Goal: Task Accomplishment & Management: Complete application form

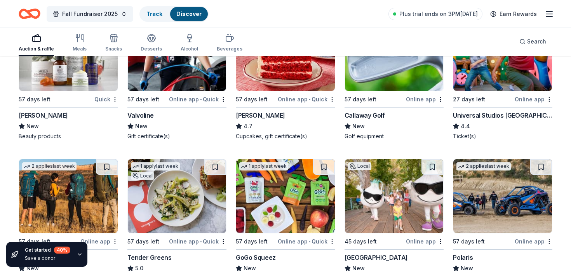
scroll to position [789, 0]
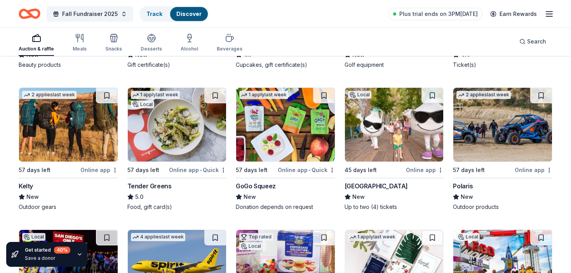
click at [271, 186] on div "GoGo Squeez" at bounding box center [256, 185] width 40 height 9
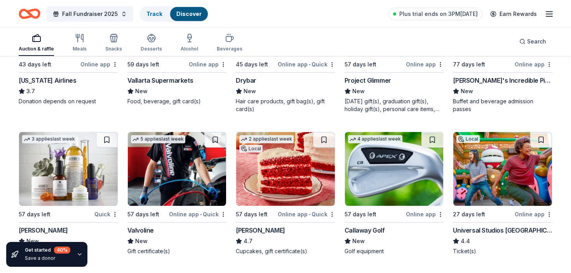
scroll to position [662, 0]
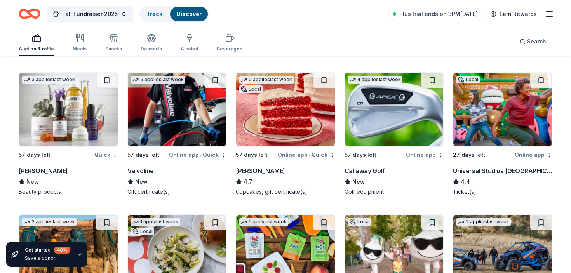
click at [491, 171] on div "Universal Studios Hollywood" at bounding box center [502, 170] width 99 height 9
click at [33, 170] on div "Kiehl's" at bounding box center [43, 170] width 49 height 9
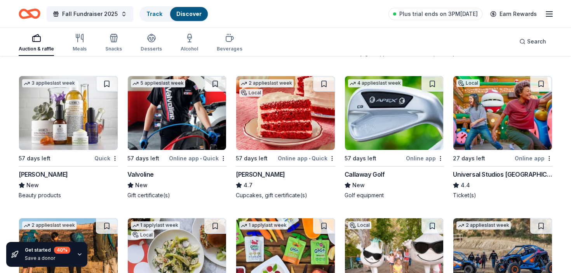
scroll to position [649, 0]
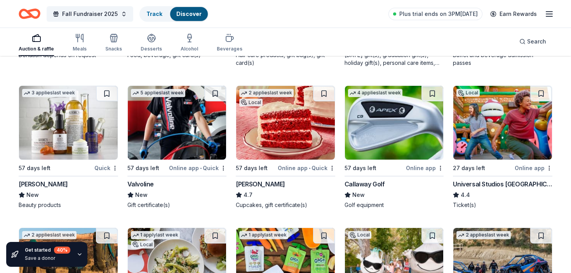
click at [260, 184] on div "Susie Cakes" at bounding box center [260, 183] width 49 height 9
click at [257, 185] on div "Susie Cakes" at bounding box center [260, 183] width 49 height 9
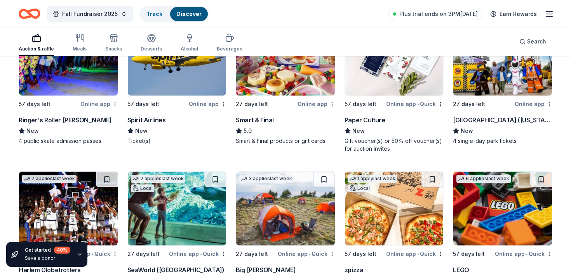
scroll to position [1074, 0]
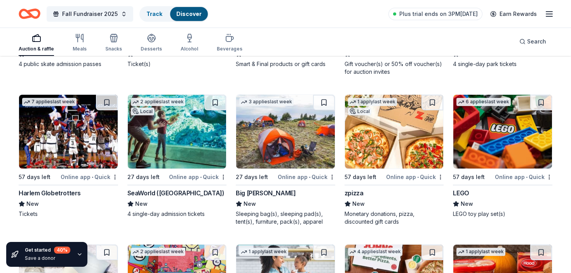
click at [462, 189] on div "LEGO" at bounding box center [461, 192] width 16 height 9
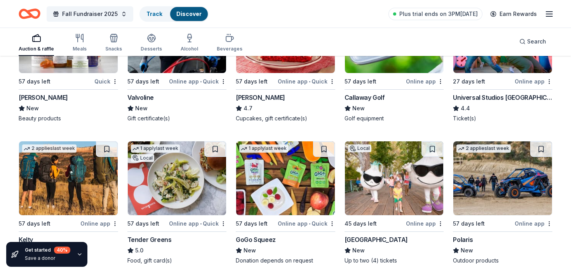
scroll to position [730, 0]
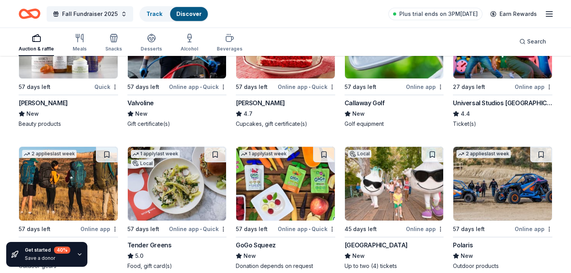
click at [397, 247] on div "[GEOGRAPHIC_DATA]" at bounding box center [375, 244] width 63 height 9
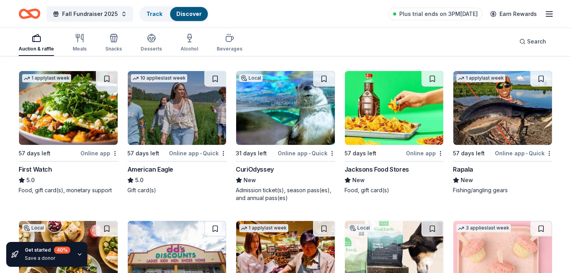
scroll to position [0, 0]
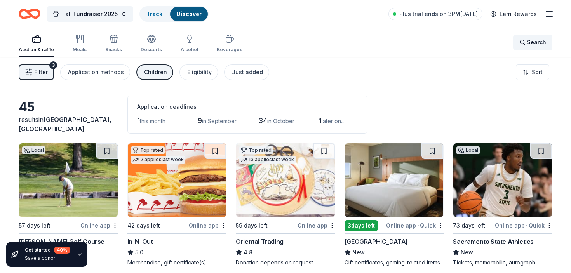
click at [524, 43] on div "Search" at bounding box center [532, 42] width 27 height 9
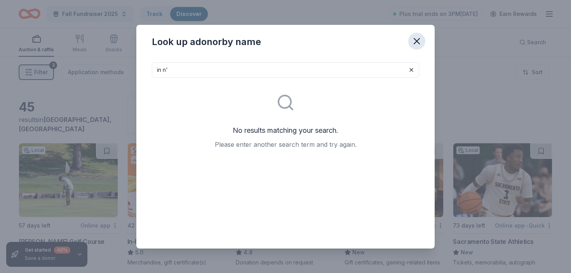
type input "in n'"
click at [418, 40] on icon "button" at bounding box center [416, 40] width 5 height 5
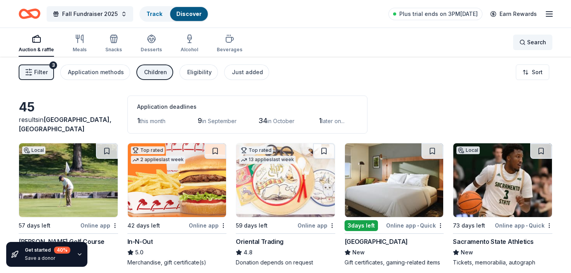
click at [540, 41] on span "Search" at bounding box center [536, 42] width 19 height 9
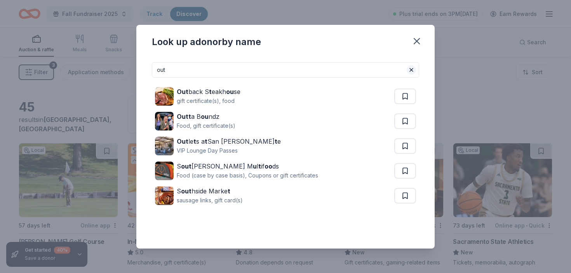
type input "out"
click at [411, 71] on button at bounding box center [411, 69] width 9 height 9
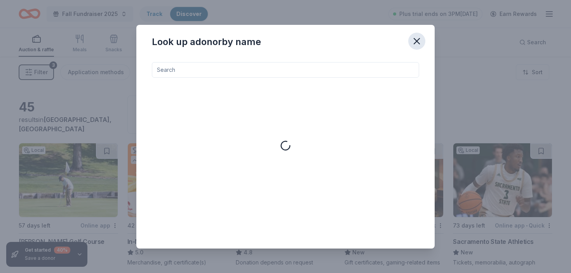
drag, startPoint x: 415, startPoint y: 39, endPoint x: 412, endPoint y: 45, distance: 7.0
click at [415, 39] on icon "button" at bounding box center [416, 41] width 11 height 11
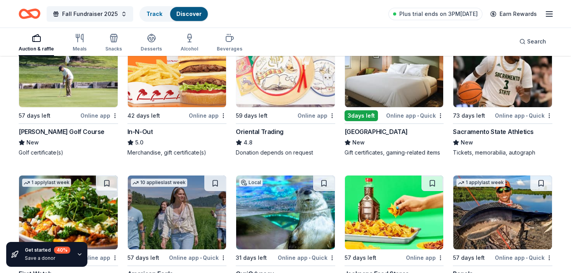
scroll to position [53, 0]
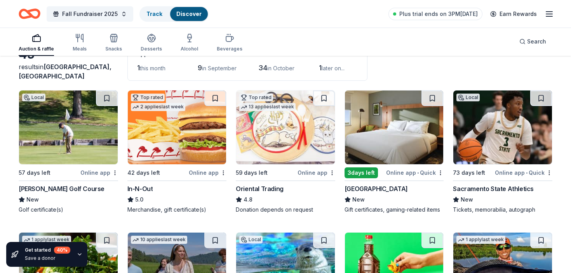
click at [148, 187] on div "In-N-Out" at bounding box center [140, 188] width 26 height 9
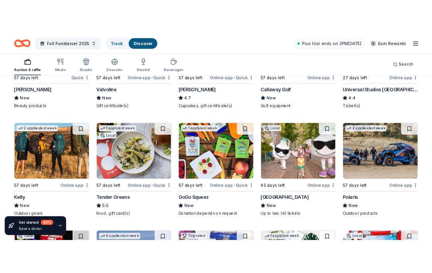
scroll to position [796, 0]
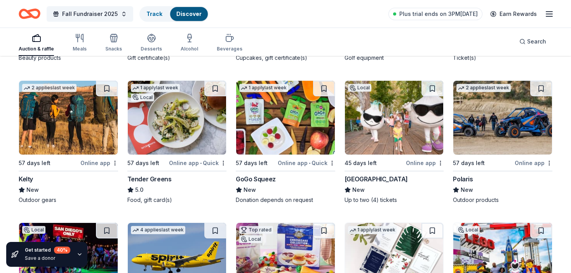
click at [164, 178] on div "Tender Greens" at bounding box center [149, 178] width 44 height 9
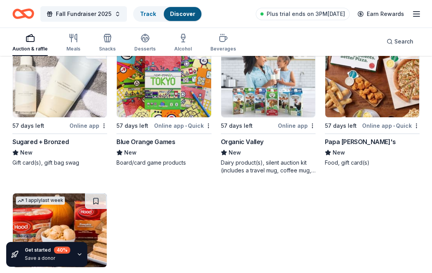
scroll to position [1565, 0]
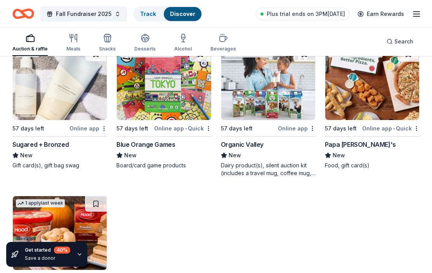
click at [254, 145] on div "Organic Valley" at bounding box center [242, 144] width 43 height 9
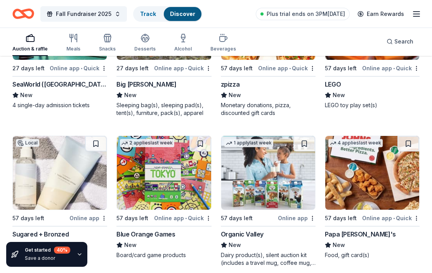
scroll to position [1477, 0]
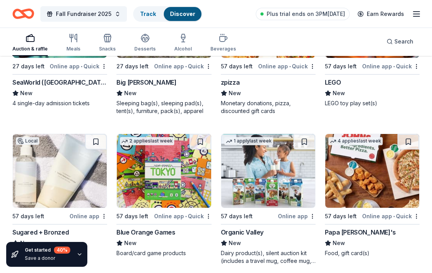
click at [164, 233] on div "Blue Orange Games" at bounding box center [145, 232] width 59 height 9
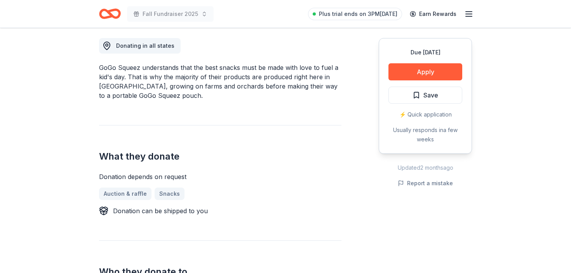
scroll to position [162, 0]
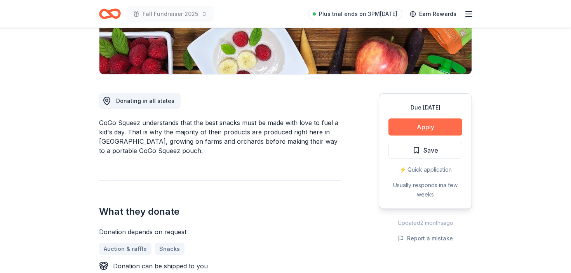
click at [407, 128] on button "Apply" at bounding box center [425, 126] width 74 height 17
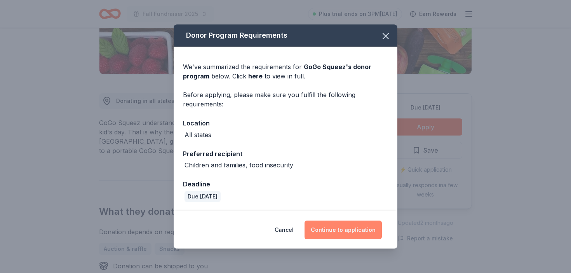
click at [356, 225] on button "Continue to application" at bounding box center [342, 230] width 77 height 19
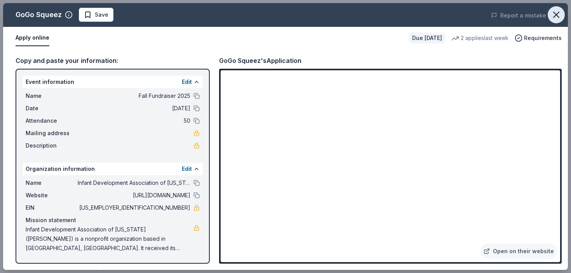
click at [558, 15] on icon "button" at bounding box center [556, 14] width 11 height 11
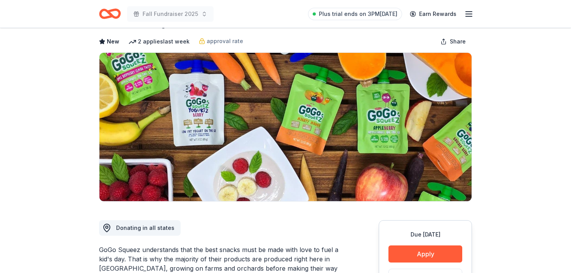
scroll to position [0, 0]
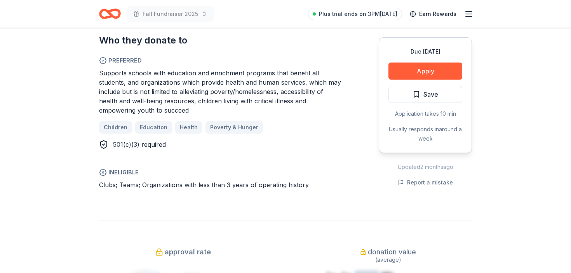
scroll to position [454, 0]
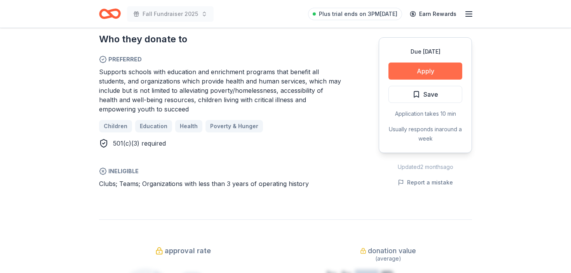
click at [403, 68] on button "Apply" at bounding box center [425, 71] width 74 height 17
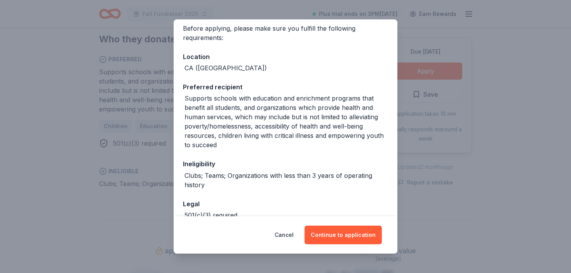
scroll to position [0, 0]
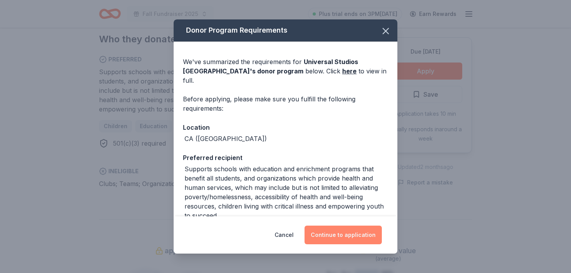
click at [343, 237] on button "Continue to application" at bounding box center [342, 235] width 77 height 19
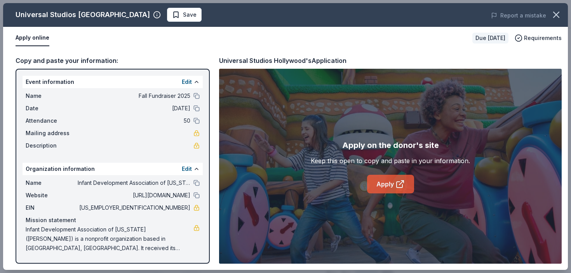
click at [398, 180] on icon at bounding box center [399, 183] width 9 height 9
click at [557, 15] on icon "button" at bounding box center [555, 14] width 5 height 5
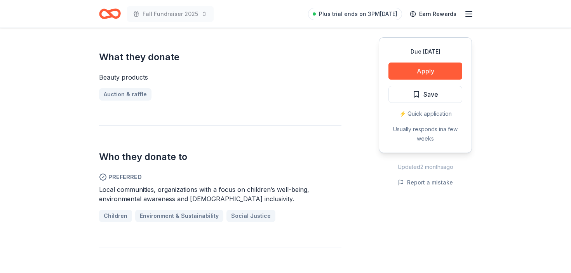
scroll to position [282, 0]
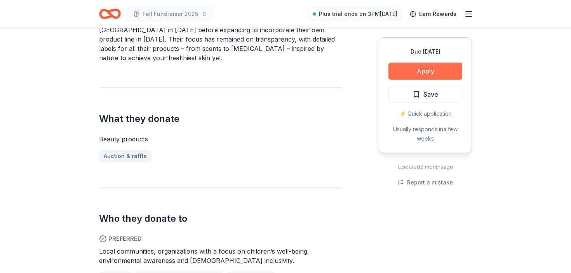
click at [404, 70] on button "Apply" at bounding box center [425, 71] width 74 height 17
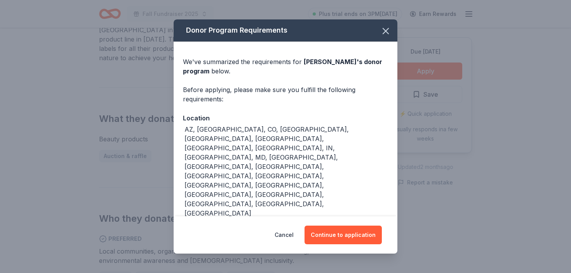
scroll to position [8, 0]
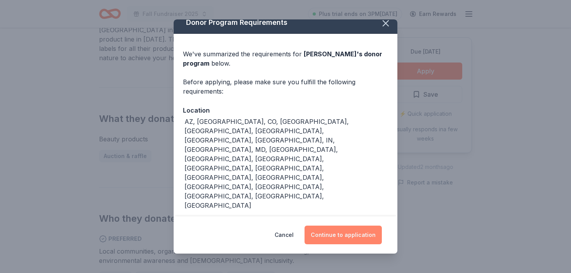
click at [346, 232] on button "Continue to application" at bounding box center [342, 235] width 77 height 19
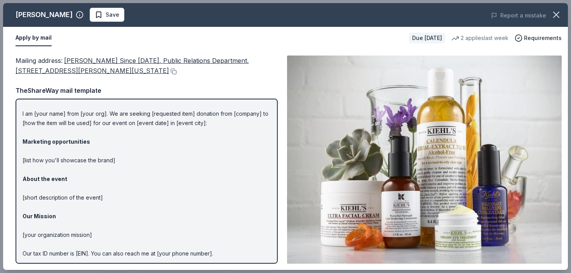
scroll to position [0, 0]
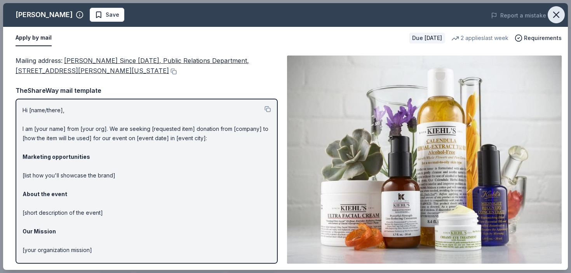
click at [560, 14] on icon "button" at bounding box center [556, 14] width 11 height 11
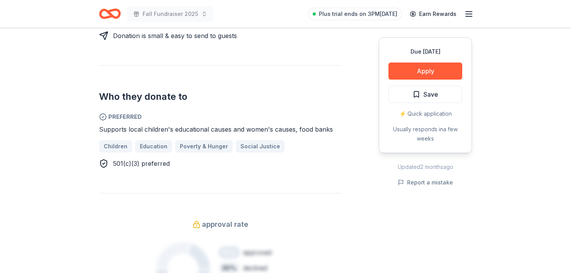
scroll to position [392, 0]
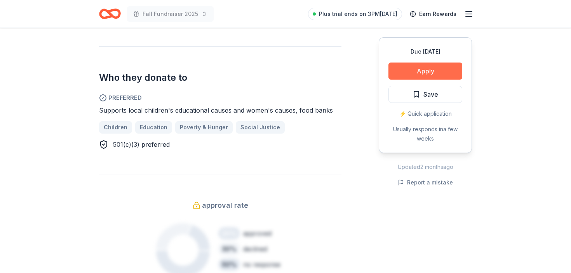
click at [405, 72] on button "Apply" at bounding box center [425, 71] width 74 height 17
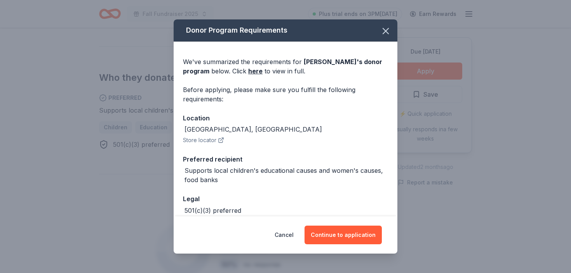
scroll to position [40, 0]
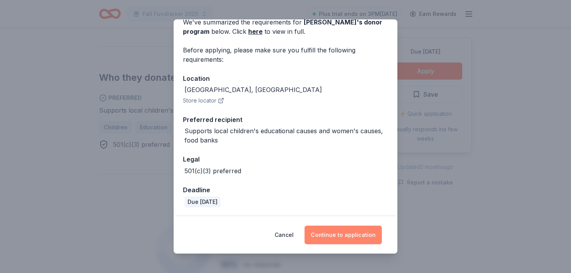
click at [355, 240] on button "Continue to application" at bounding box center [342, 235] width 77 height 19
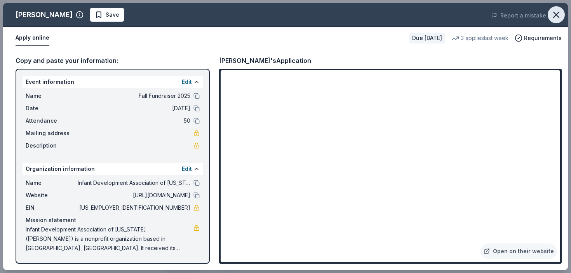
click at [557, 14] on icon "button" at bounding box center [555, 14] width 5 height 5
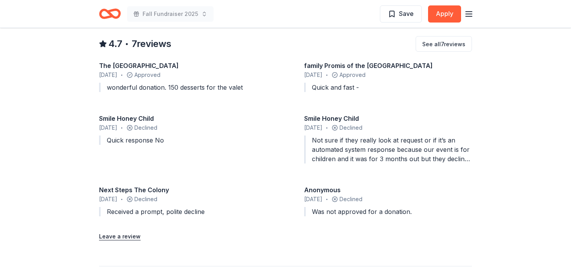
scroll to position [732, 0]
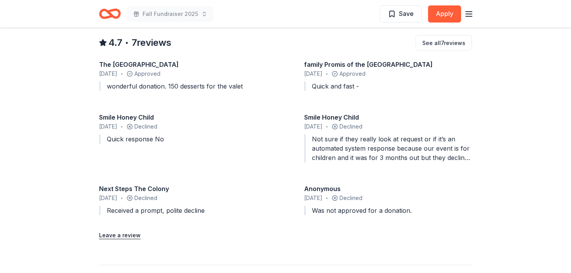
click at [436, 155] on div "Not sure if they really look at request or if it’s an automated system response…" at bounding box center [388, 148] width 168 height 28
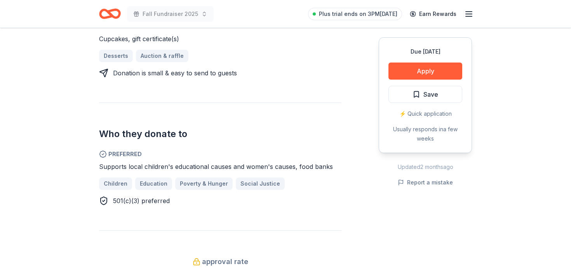
scroll to position [318, 0]
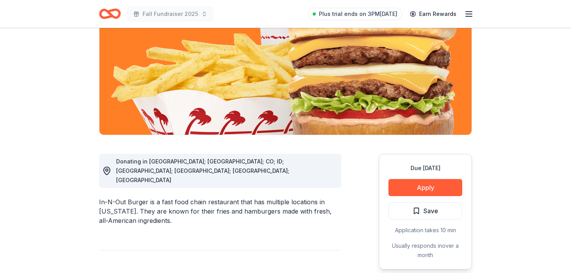
scroll to position [172, 0]
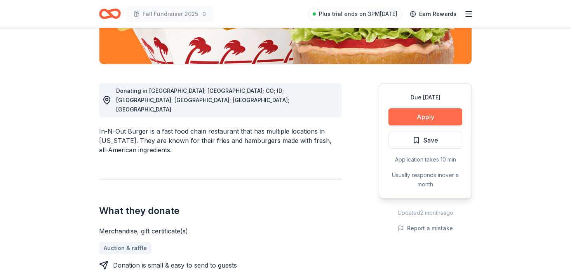
click at [407, 116] on button "Apply" at bounding box center [425, 116] width 74 height 17
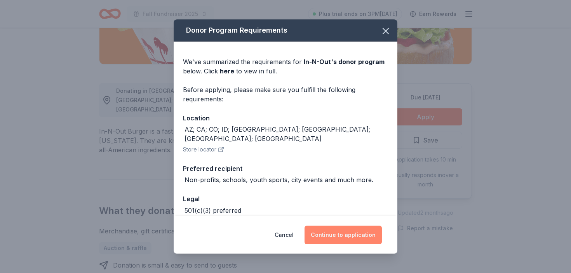
click at [357, 233] on button "Continue to application" at bounding box center [342, 235] width 77 height 19
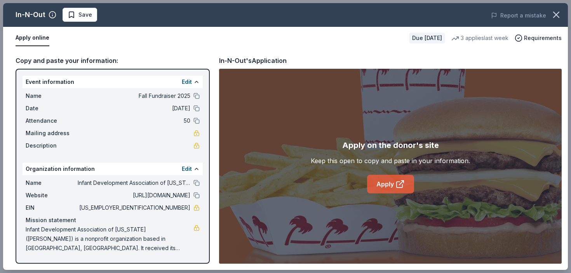
click at [396, 186] on icon at bounding box center [399, 183] width 9 height 9
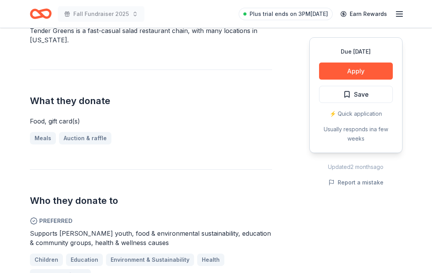
scroll to position [327, 0]
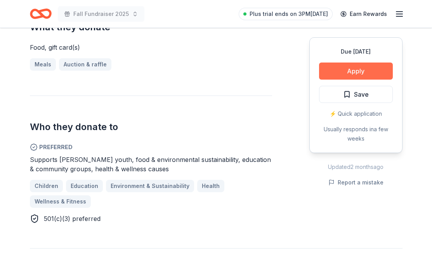
click at [365, 73] on button "Apply" at bounding box center [356, 71] width 74 height 17
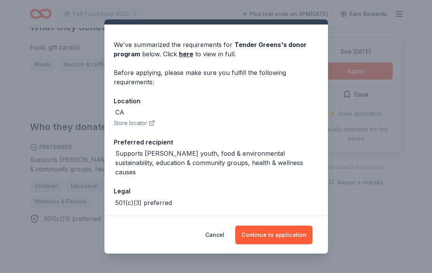
scroll to position [40, 0]
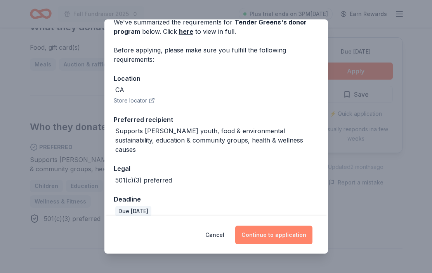
click at [297, 234] on button "Continue to application" at bounding box center [273, 235] width 77 height 19
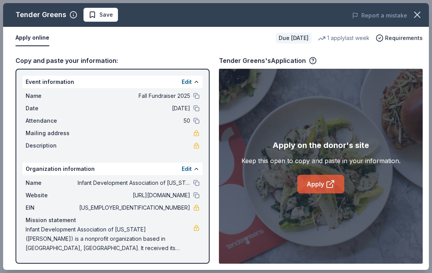
click at [330, 178] on link "Apply" at bounding box center [320, 184] width 47 height 19
click at [326, 184] on icon at bounding box center [330, 183] width 9 height 9
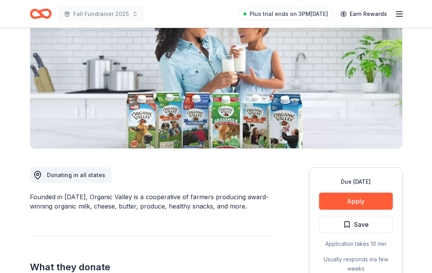
scroll to position [101, 0]
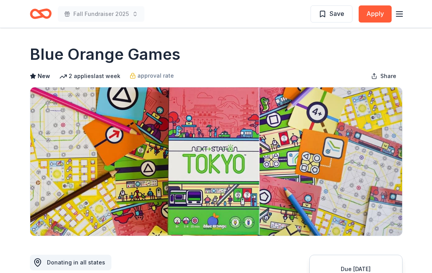
scroll to position [191, 0]
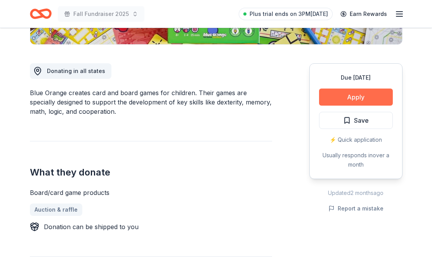
click at [338, 101] on button "Apply" at bounding box center [356, 97] width 74 height 17
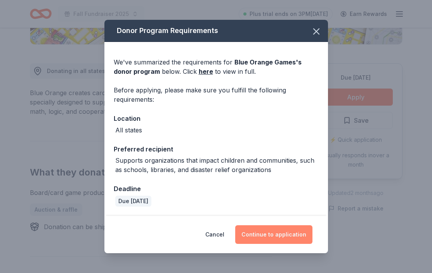
click at [290, 233] on button "Continue to application" at bounding box center [273, 234] width 77 height 19
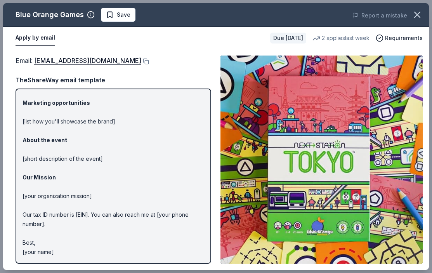
scroll to position [0, 0]
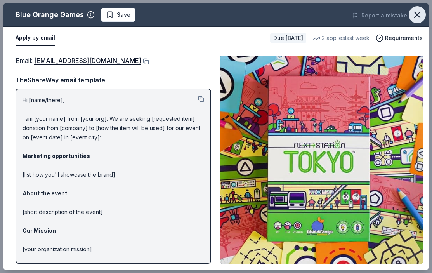
click at [415, 17] on icon "button" at bounding box center [417, 14] width 11 height 11
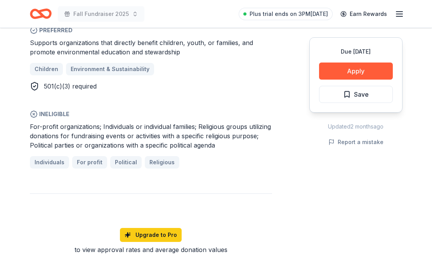
scroll to position [520, 0]
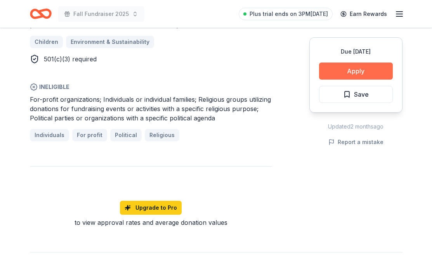
click at [375, 69] on button "Apply" at bounding box center [356, 71] width 74 height 17
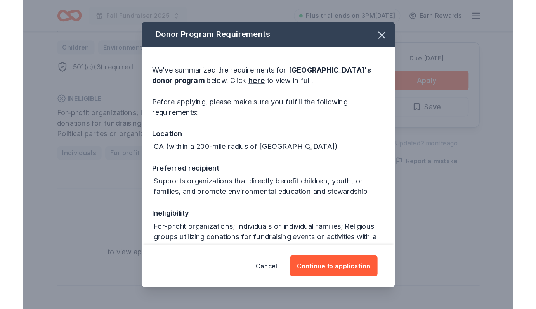
scroll to position [118, 0]
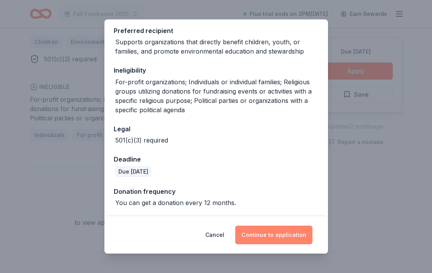
click at [282, 235] on button "Continue to application" at bounding box center [273, 235] width 77 height 19
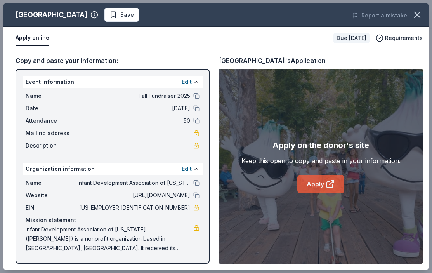
click at [319, 188] on link "Apply" at bounding box center [320, 184] width 47 height 19
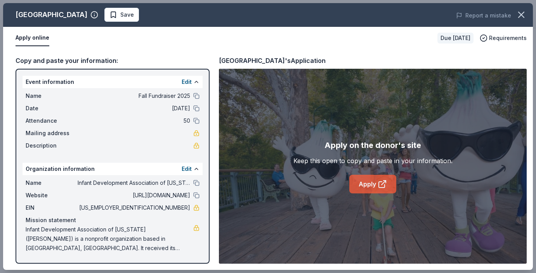
click at [382, 183] on icon at bounding box center [382, 183] width 9 height 9
click at [380, 185] on icon at bounding box center [382, 183] width 9 height 9
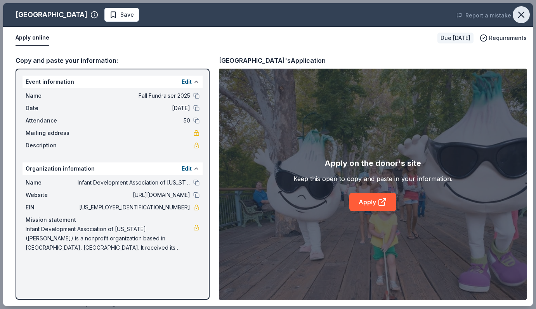
click at [432, 14] on icon "button" at bounding box center [521, 14] width 11 height 11
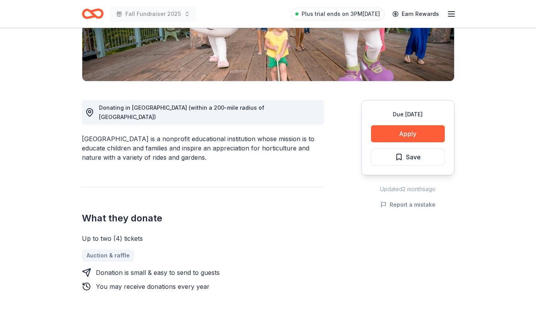
scroll to position [0, 0]
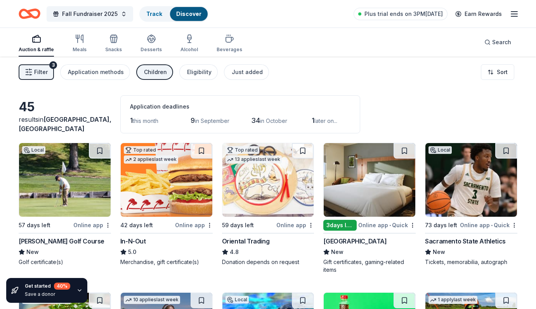
click at [38, 73] on span "Filter" at bounding box center [41, 72] width 14 height 9
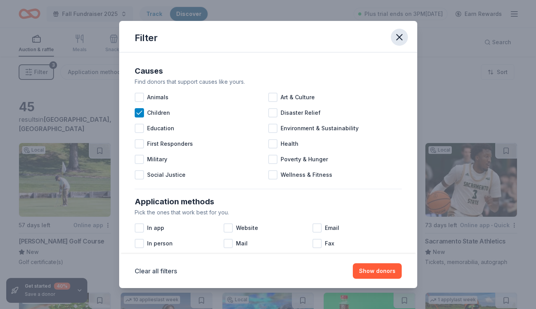
click at [400, 38] on icon "button" at bounding box center [399, 37] width 5 height 5
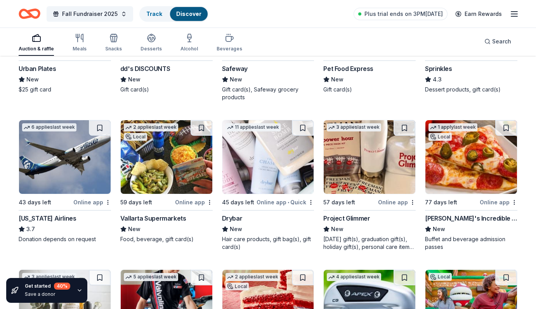
scroll to position [472, 0]
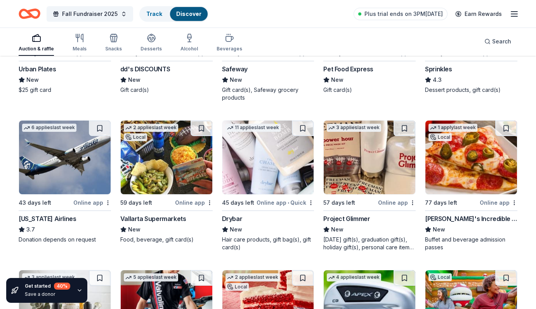
click at [238, 217] on div "Drybar" at bounding box center [232, 218] width 21 height 9
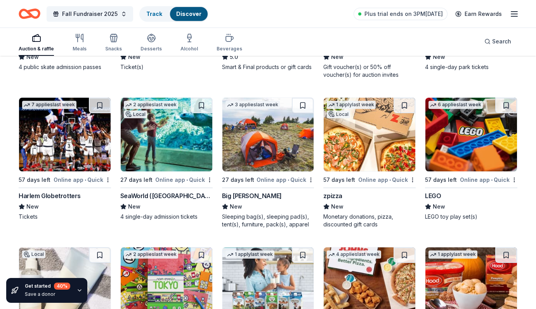
scroll to position [1080, 0]
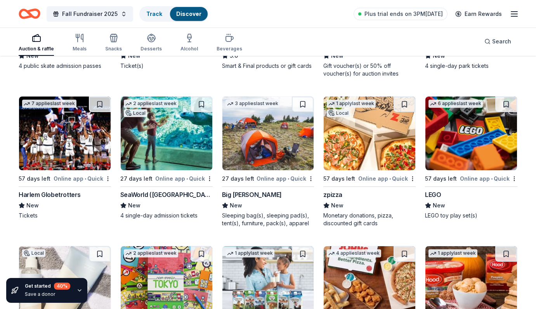
click at [437, 197] on div "LEGO" at bounding box center [433, 194] width 16 height 9
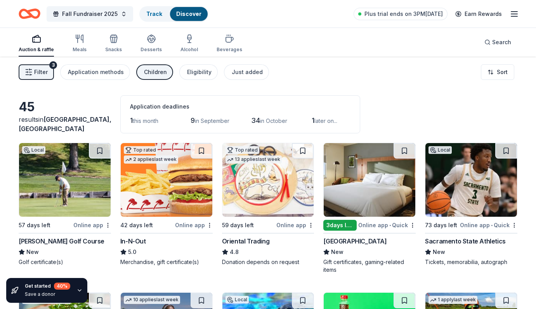
scroll to position [0, 0]
click at [121, 73] on div "Application methods" at bounding box center [96, 72] width 56 height 9
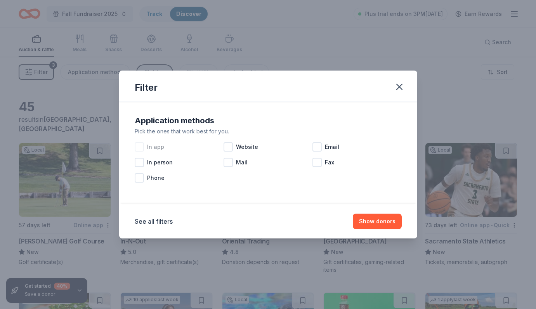
click at [138, 148] on div at bounding box center [139, 147] width 9 height 9
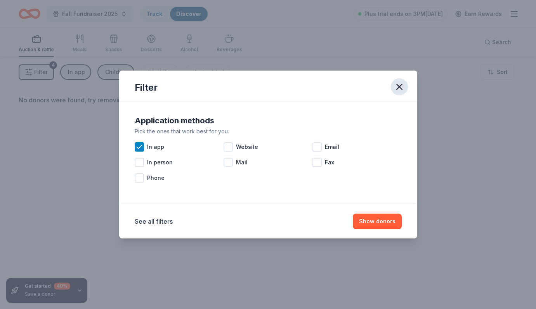
click at [400, 86] on icon "button" at bounding box center [399, 86] width 5 height 5
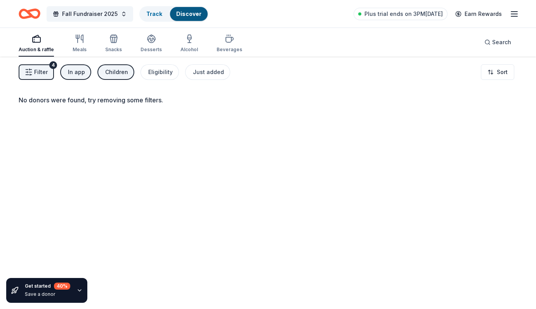
click at [75, 76] on div "In app" at bounding box center [76, 72] width 17 height 9
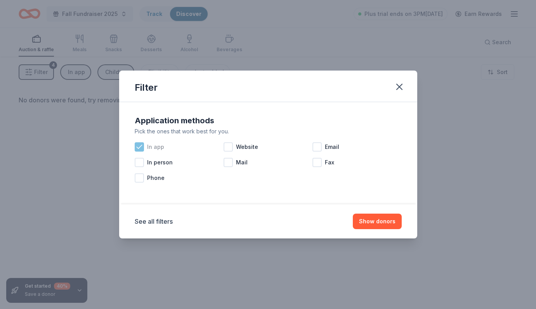
click at [139, 148] on icon at bounding box center [139, 146] width 5 height 3
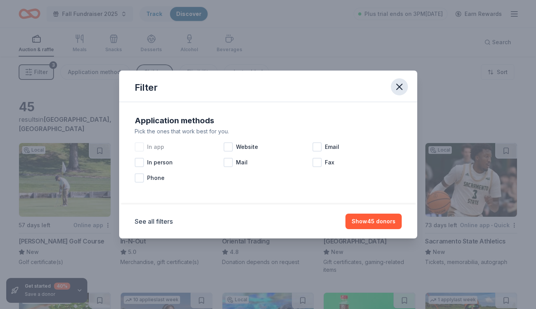
click at [403, 87] on icon "button" at bounding box center [399, 87] width 11 height 11
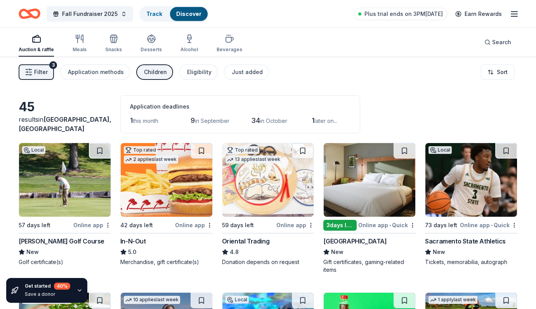
click at [519, 12] on icon "button" at bounding box center [514, 13] width 9 height 9
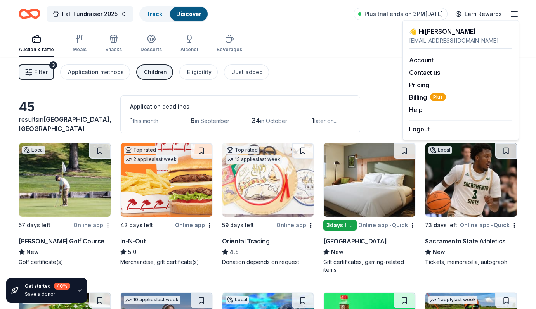
click at [519, 12] on icon "button" at bounding box center [514, 13] width 9 height 9
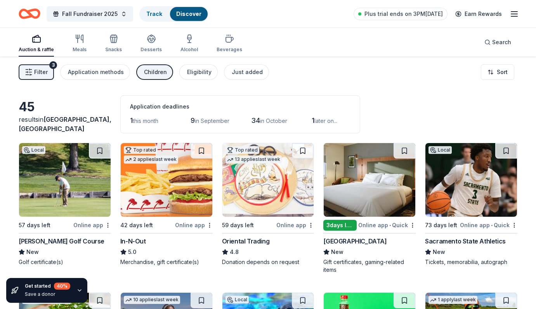
click at [357, 46] on div "Auction & raffle Meals Snacks Desserts Alcohol Beverages Search" at bounding box center [268, 42] width 499 height 29
click at [516, 11] on icon "button" at bounding box center [514, 13] width 9 height 9
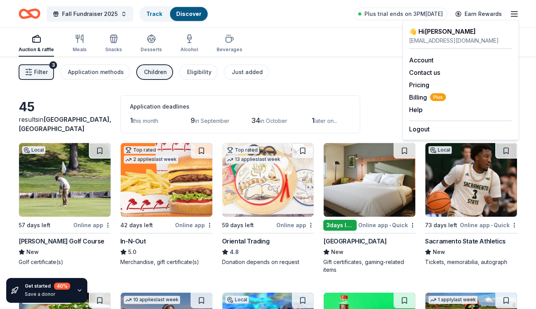
click at [516, 10] on icon "button" at bounding box center [514, 13] width 9 height 9
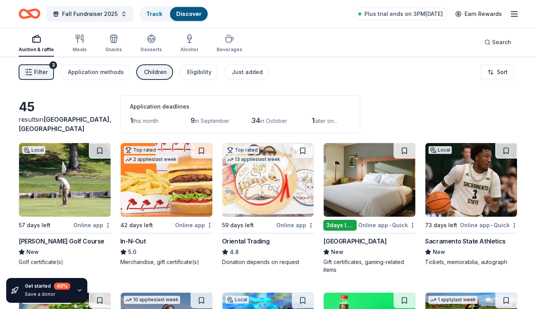
click at [302, 24] on div "Fall Fundraiser 2025 Track Discover Plus trial ends on 3PM, 8/21 Earn Rewards" at bounding box center [268, 14] width 536 height 28
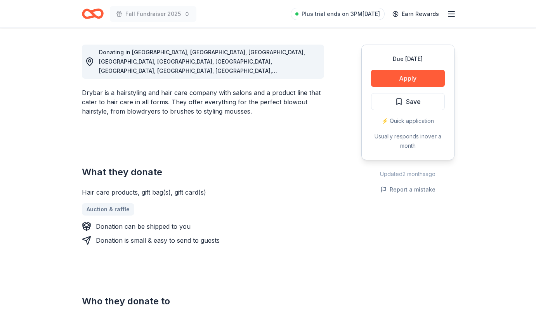
scroll to position [189, 0]
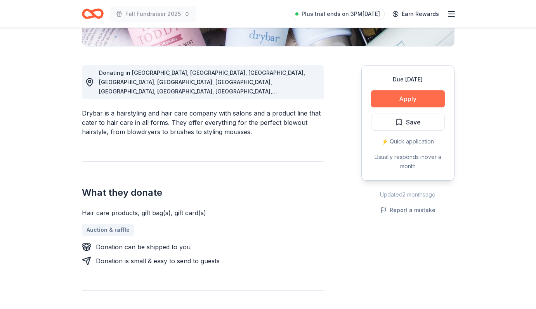
click at [389, 103] on button "Apply" at bounding box center [408, 98] width 74 height 17
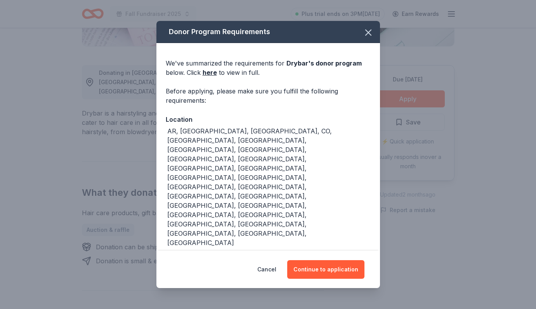
scroll to position [5, 0]
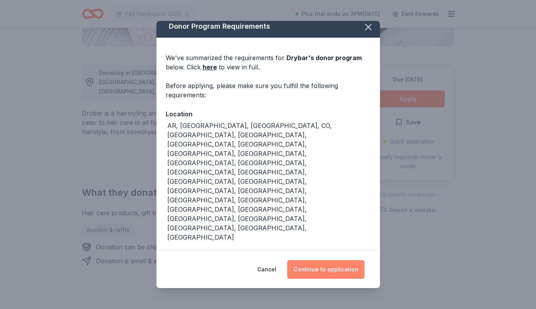
click at [330, 270] on button "Continue to application" at bounding box center [325, 270] width 77 height 19
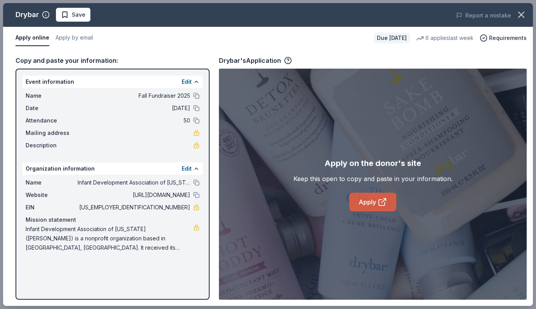
click at [376, 201] on link "Apply" at bounding box center [372, 202] width 47 height 19
click at [520, 12] on icon "button" at bounding box center [521, 14] width 11 height 11
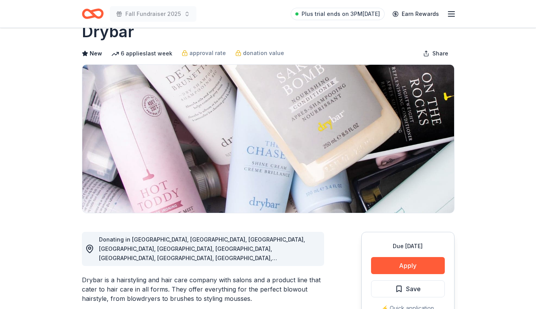
scroll to position [0, 0]
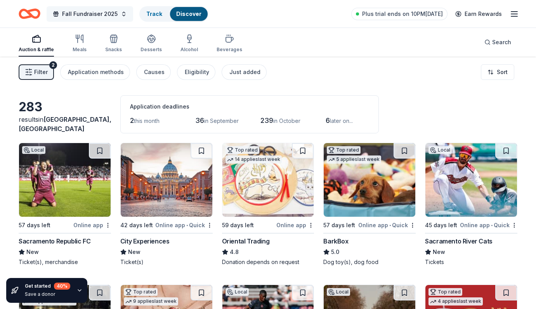
click at [117, 16] on button "Fall Fundraiser 2025" at bounding box center [90, 14] width 87 height 16
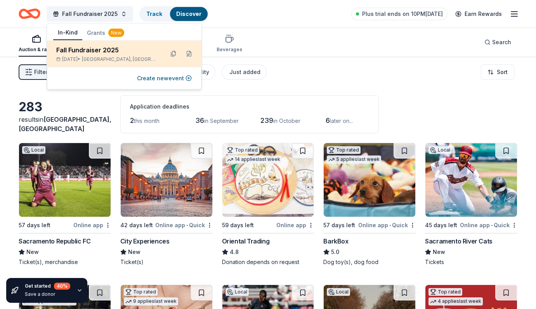
click at [143, 58] on div "Nov 14, 2025 • Sacramento, CA" at bounding box center [107, 59] width 102 height 6
click at [188, 54] on button at bounding box center [189, 54] width 12 height 12
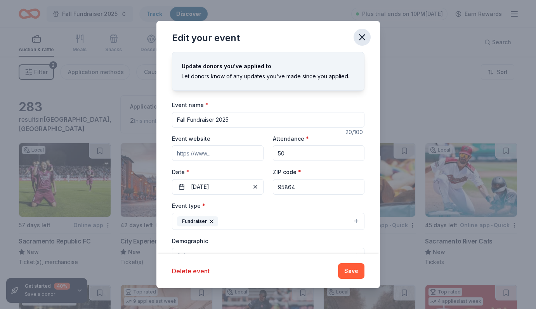
click at [362, 37] on icon "button" at bounding box center [362, 37] width 5 height 5
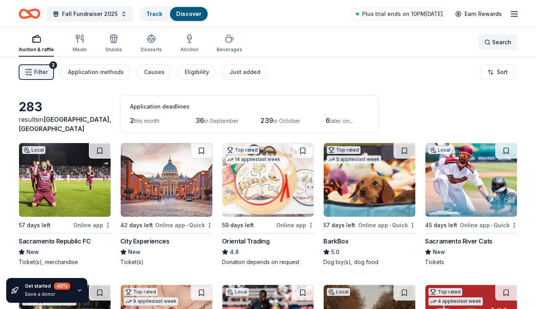
click at [493, 44] on div "Search" at bounding box center [498, 42] width 27 height 9
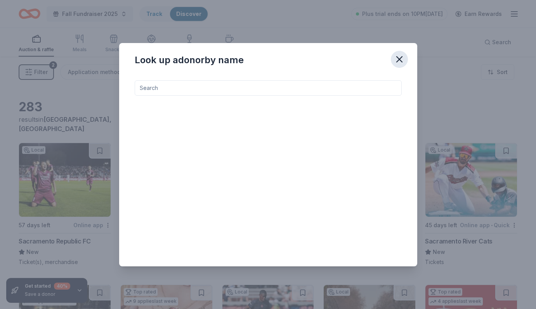
click at [396, 57] on icon "button" at bounding box center [399, 59] width 11 height 11
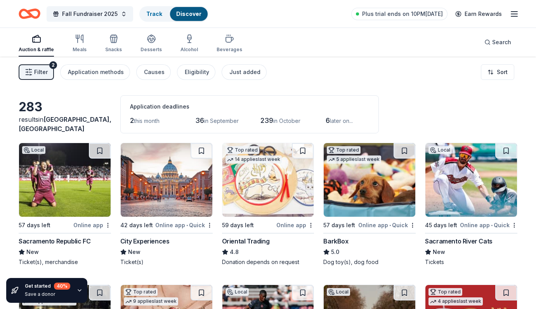
click at [87, 98] on div "283 results in Sacramento, CA Application deadlines 2 this month 36 in Septembe…" at bounding box center [268, 115] width 499 height 38
click at [39, 75] on span "Filter" at bounding box center [41, 72] width 14 height 9
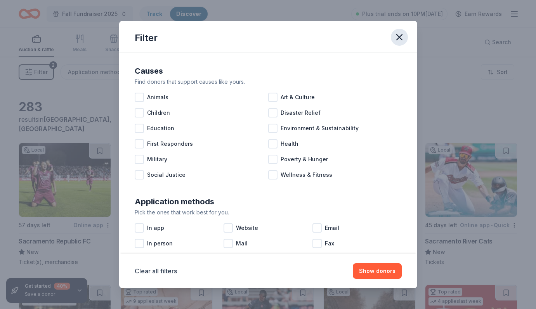
click at [398, 38] on icon "button" at bounding box center [399, 37] width 11 height 11
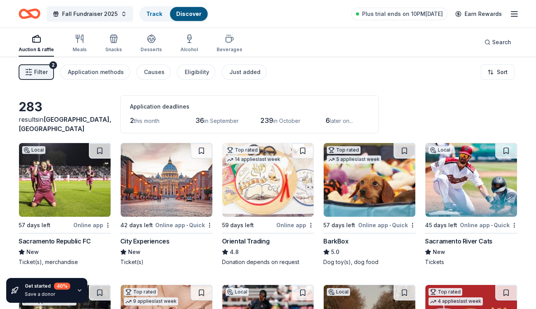
click at [514, 16] on icon "button" at bounding box center [514, 13] width 9 height 9
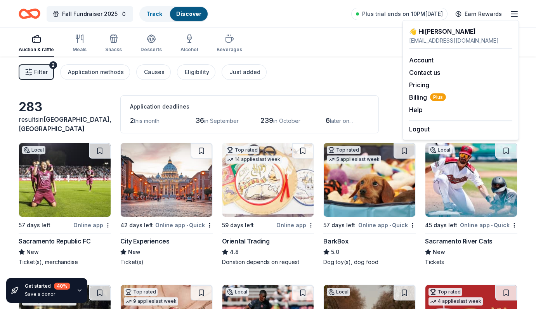
click at [344, 42] on div "Auction & raffle Meals Snacks Desserts Alcohol Beverages Search" at bounding box center [268, 42] width 499 height 29
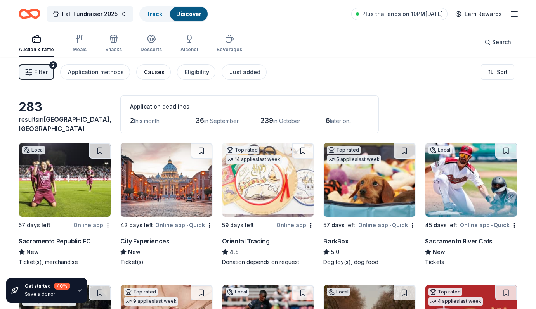
click at [165, 74] on button "Causes" at bounding box center [153, 72] width 35 height 16
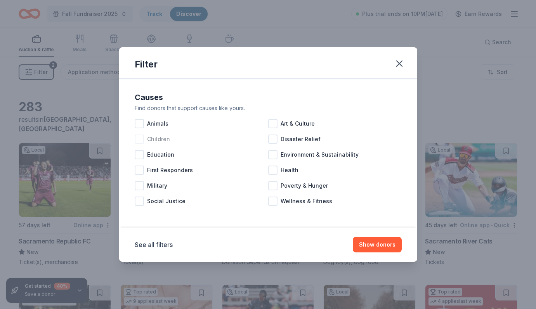
click at [141, 137] on div at bounding box center [139, 139] width 9 height 9
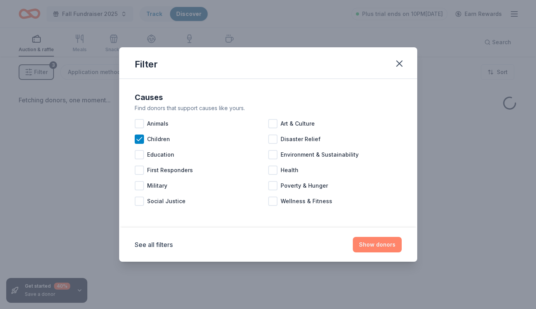
click at [388, 248] on button "Show donors" at bounding box center [377, 245] width 49 height 16
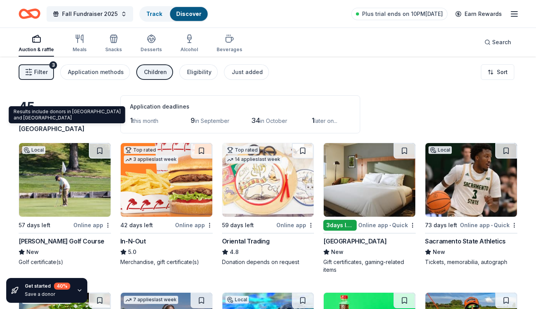
click at [66, 129] on span "Sacramento, CA" at bounding box center [65, 124] width 93 height 17
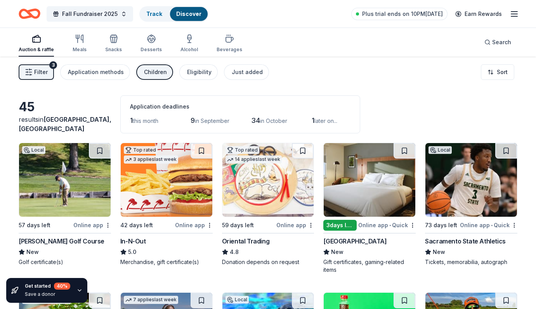
click at [31, 115] on div "45" at bounding box center [65, 107] width 92 height 16
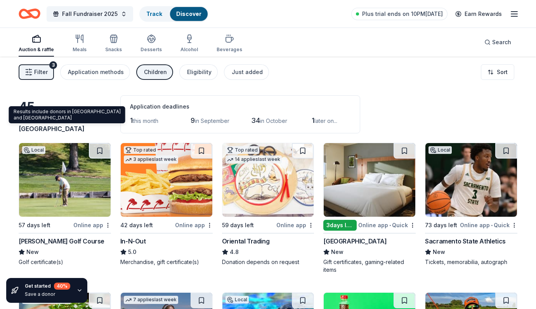
click at [69, 129] on span "Sacramento, CA" at bounding box center [65, 124] width 93 height 17
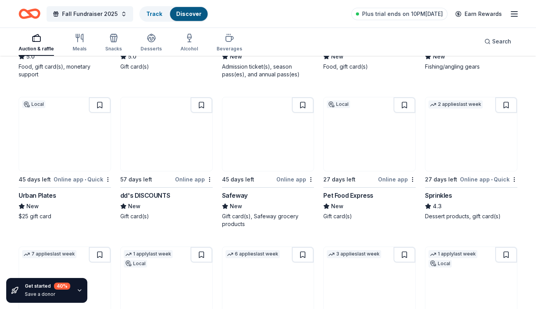
scroll to position [316, 0]
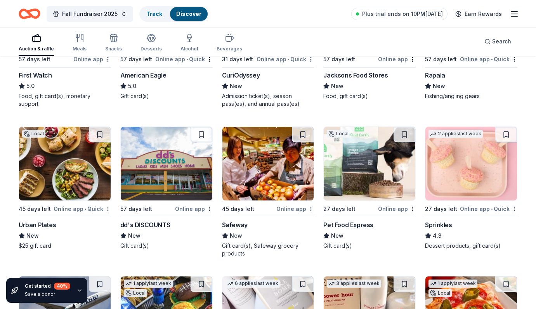
click at [239, 225] on div "Safeway" at bounding box center [235, 225] width 26 height 9
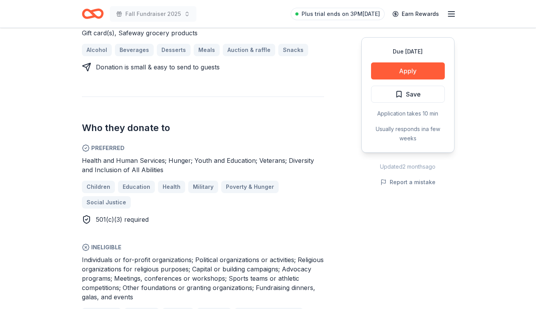
scroll to position [452, 0]
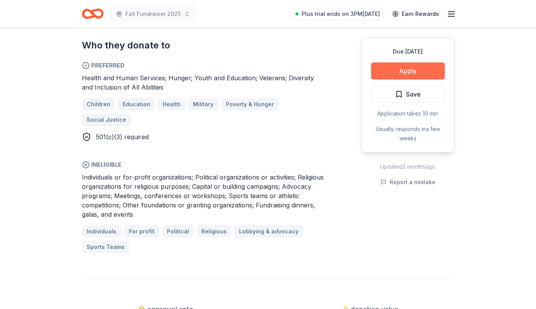
click at [402, 72] on button "Apply" at bounding box center [408, 71] width 74 height 17
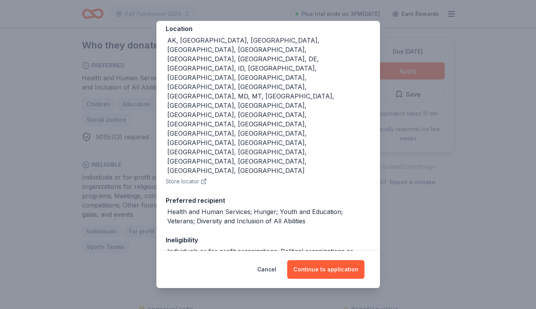
scroll to position [93, 0]
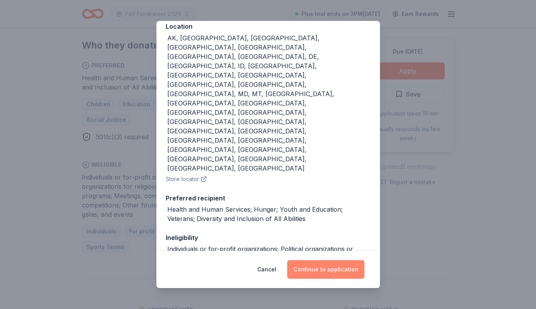
click at [329, 268] on button "Continue to application" at bounding box center [325, 270] width 77 height 19
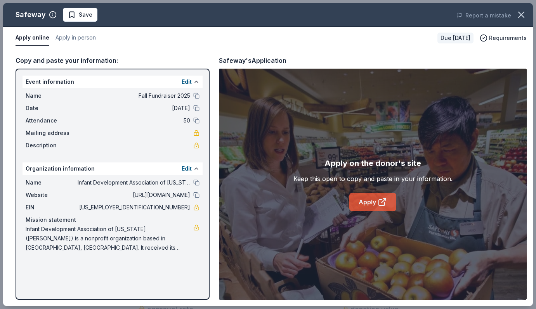
click icon
click icon "button"
